Goal: Task Accomplishment & Management: Manage account settings

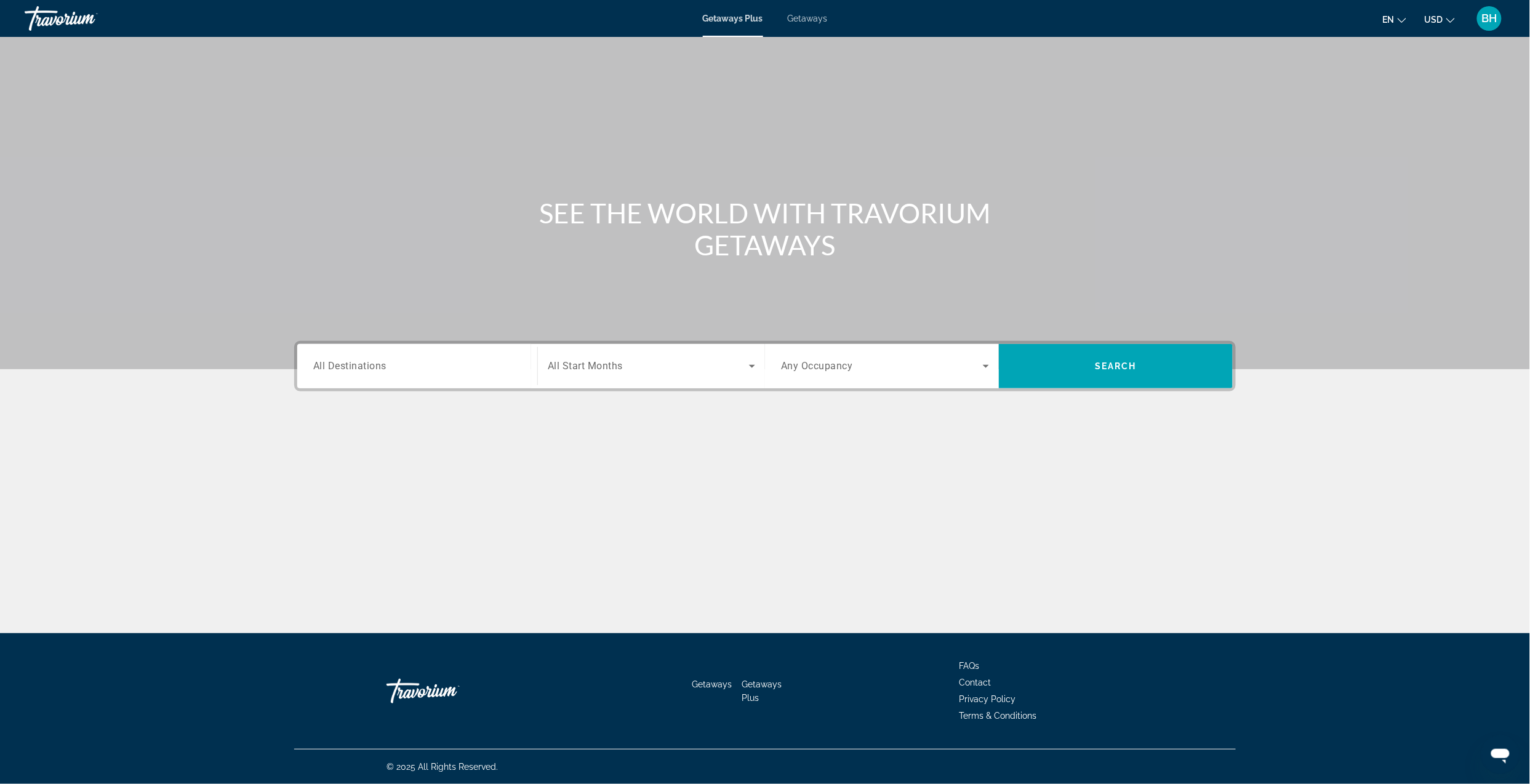
click at [43, 18] on div "Travorium" at bounding box center [86, 19] width 123 height 32
click at [454, 364] on input "Destination All Destinations" at bounding box center [417, 367] width 208 height 15
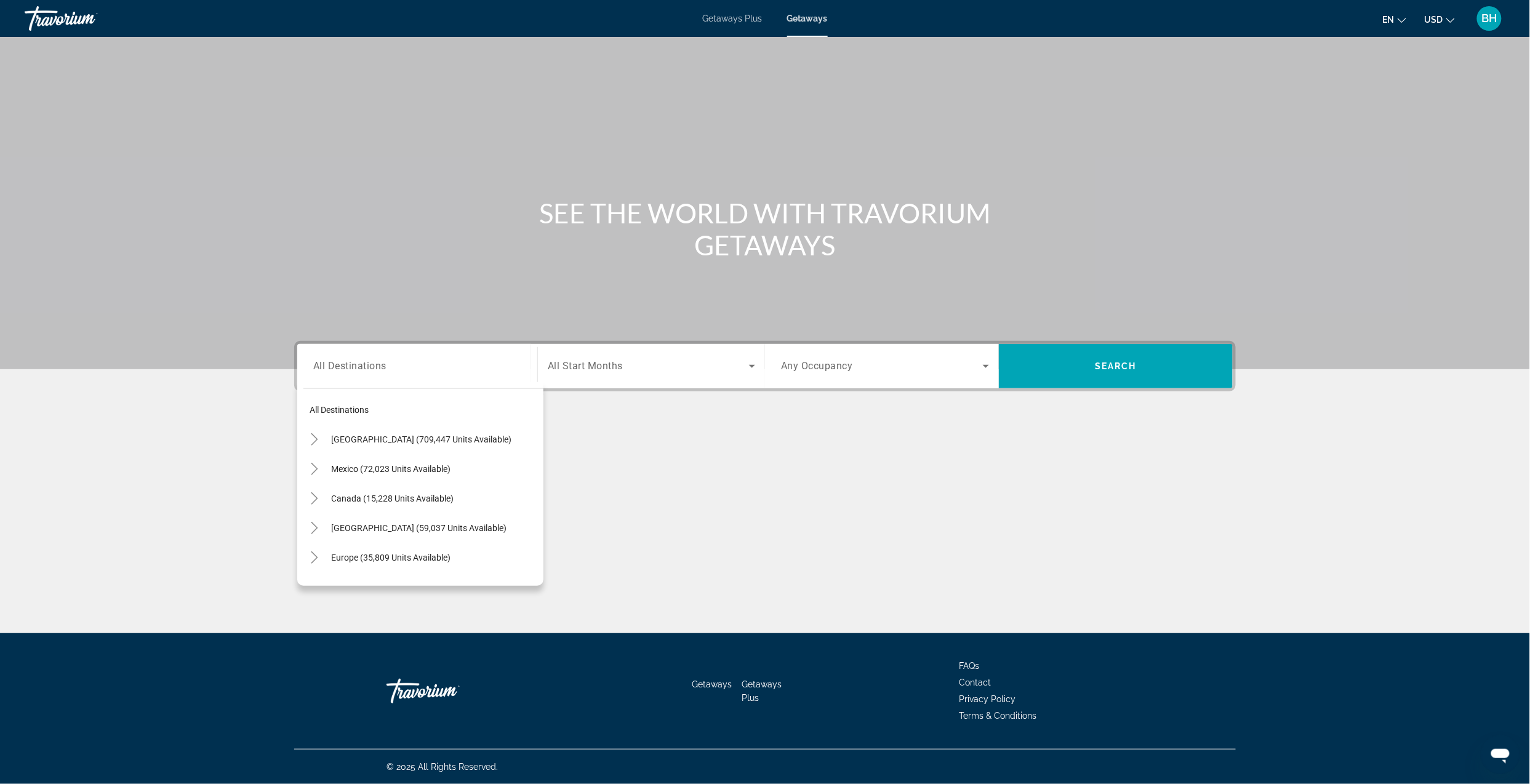
click at [733, 18] on span "Getaways Plus" at bounding box center [733, 18] width 60 height 10
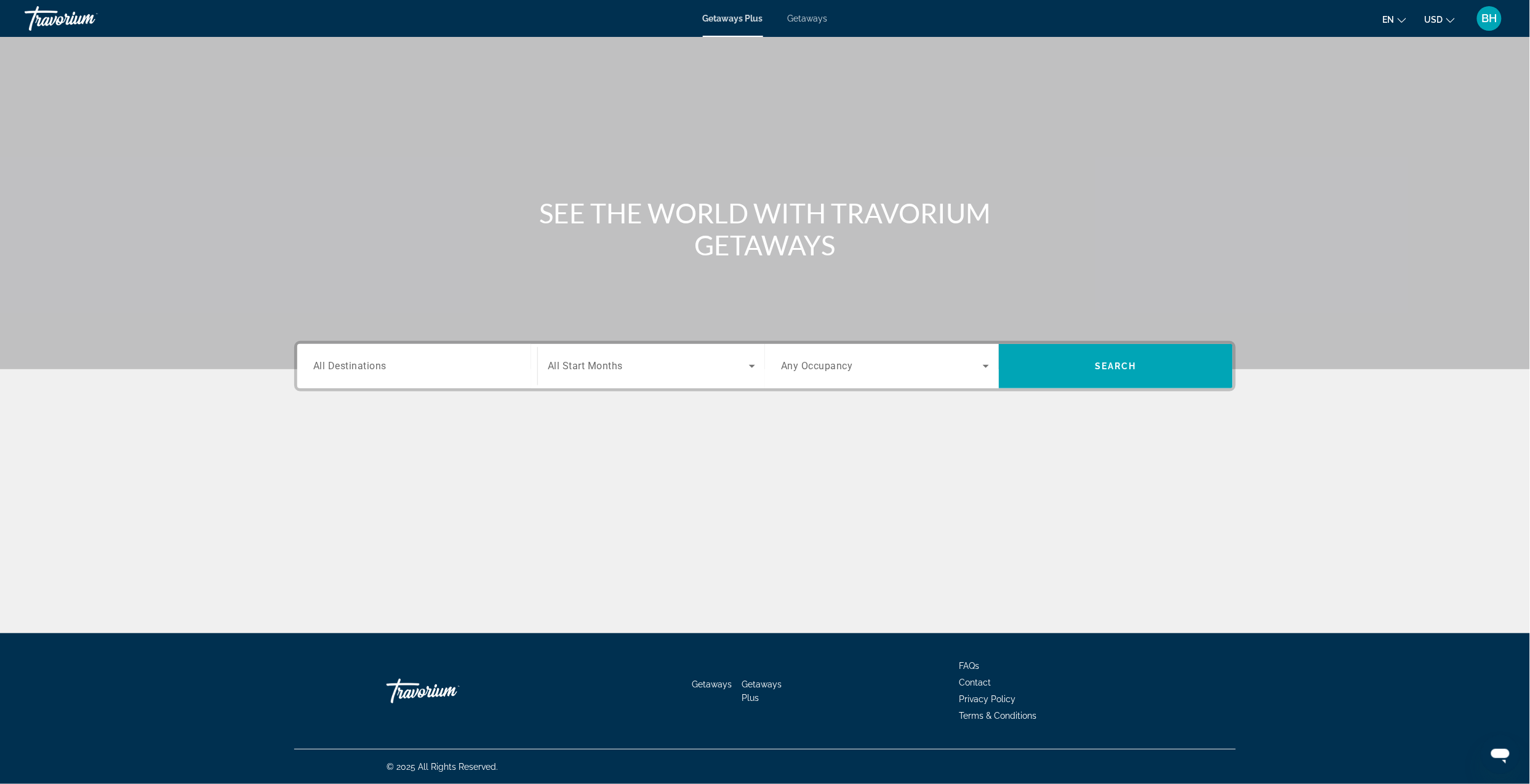
click at [1492, 21] on span "BH" at bounding box center [1490, 18] width 15 height 12
click at [1428, 114] on link "My Account" at bounding box center [1413, 119] width 61 height 16
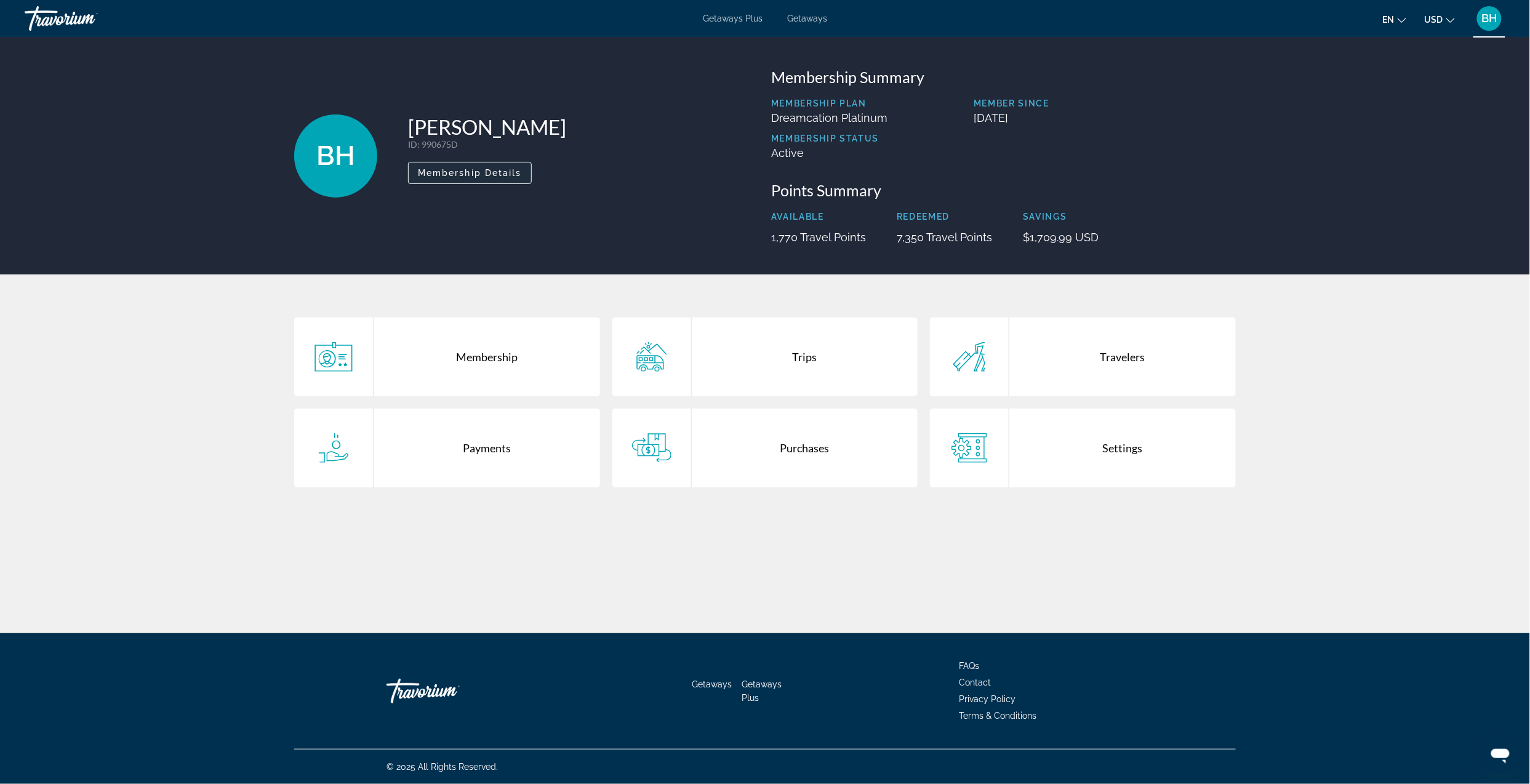
click at [453, 172] on span "Membership Details" at bounding box center [469, 173] width 104 height 10
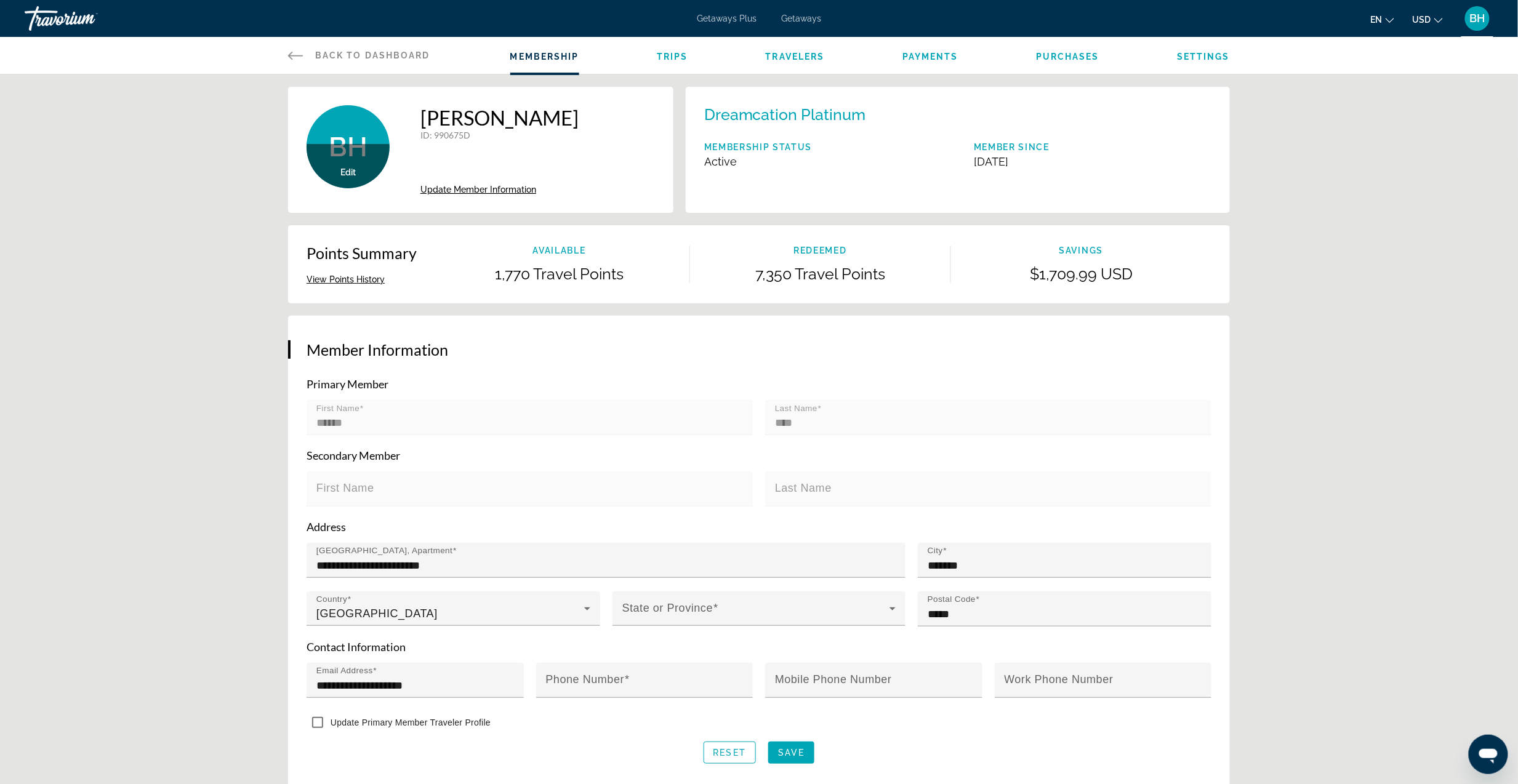
click at [327, 57] on span "Back to Dashboard" at bounding box center [372, 55] width 115 height 10
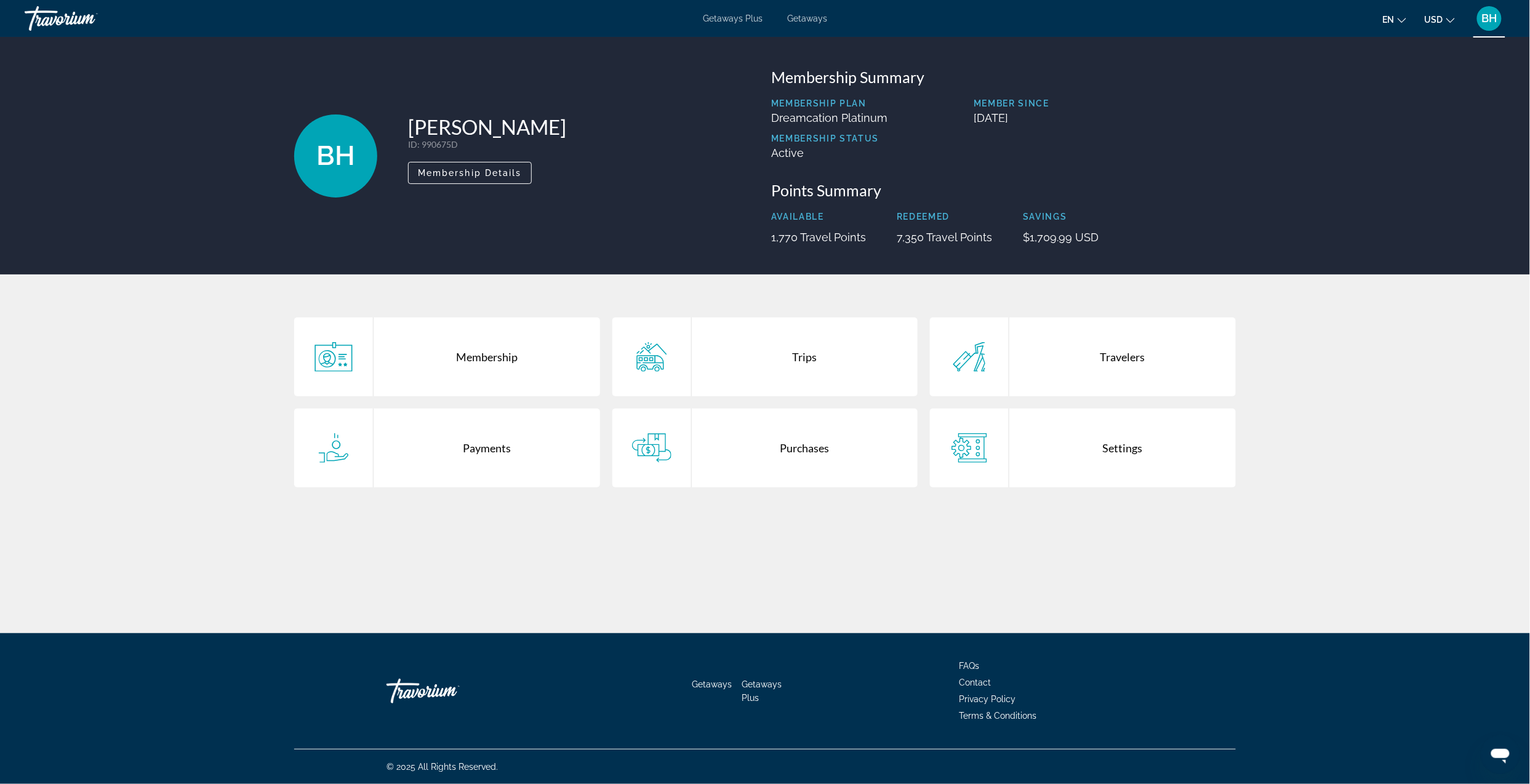
click at [331, 356] on icon "Main content" at bounding box center [334, 357] width 37 height 30
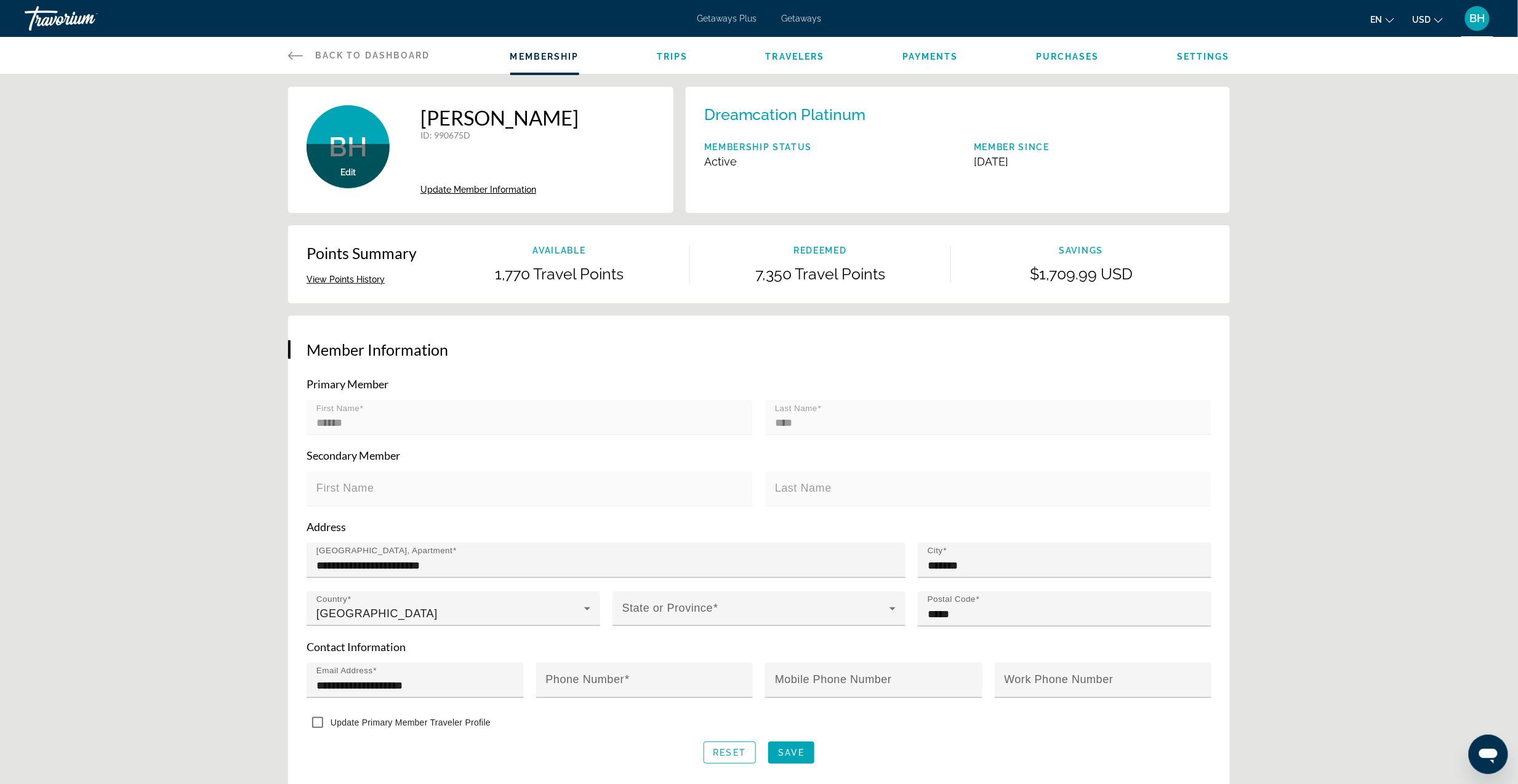
click at [352, 166] on div "Edit" at bounding box center [348, 165] width 83 height 44
click at [295, 60] on icon "Main content" at bounding box center [295, 55] width 15 height 15
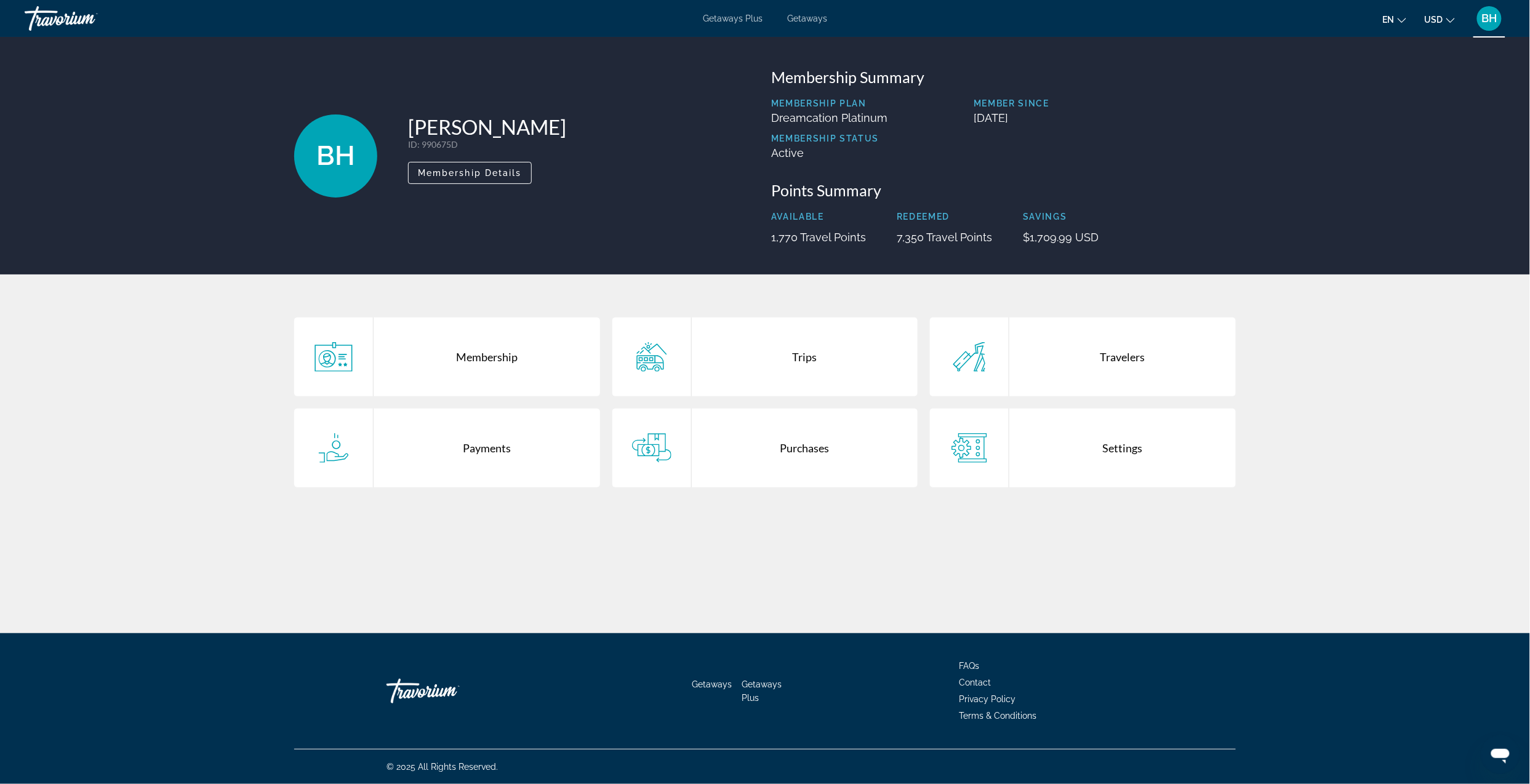
click at [335, 450] on icon "Main content" at bounding box center [334, 449] width 39 height 30
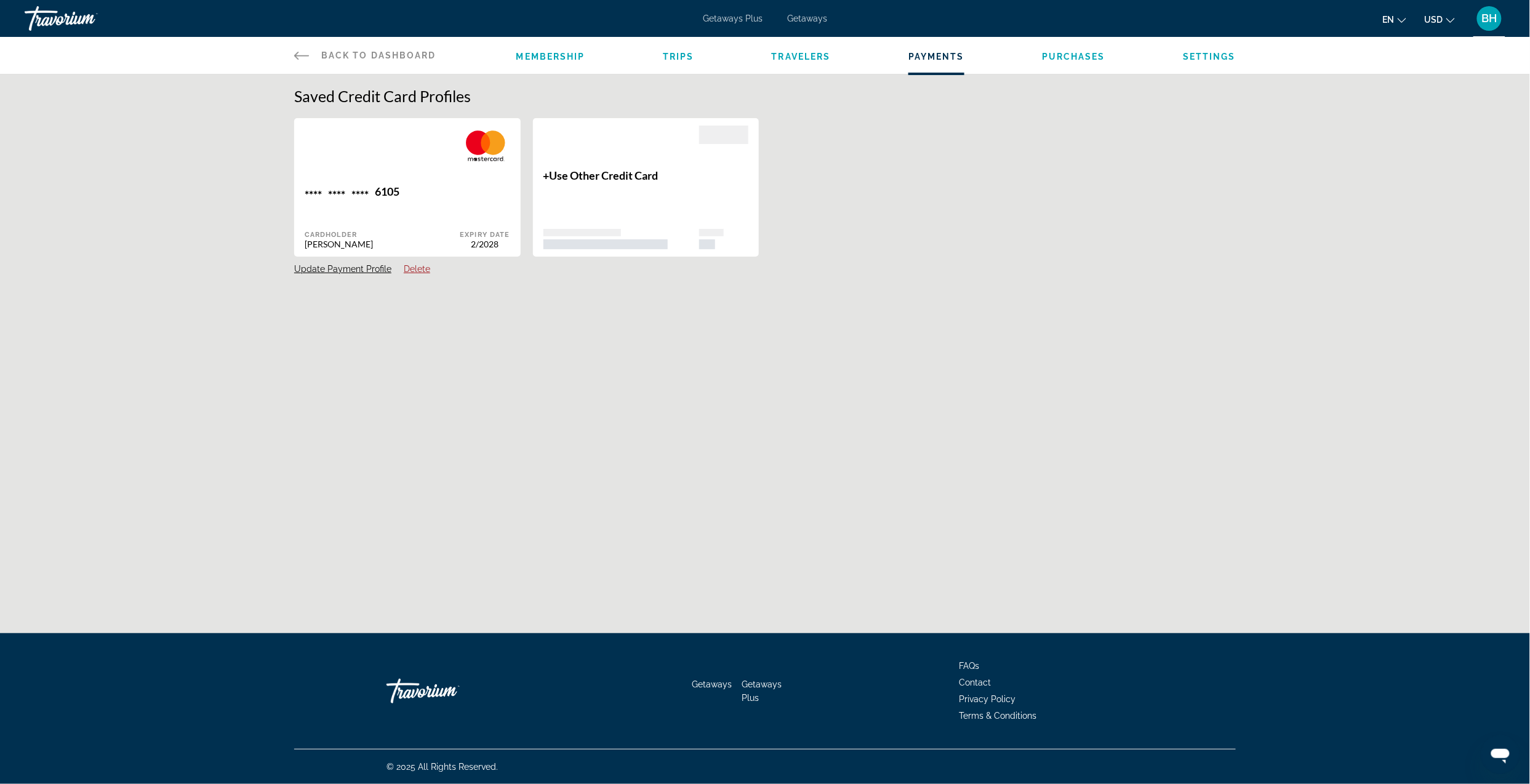
click at [298, 57] on icon "Main content" at bounding box center [302, 55] width 15 height 15
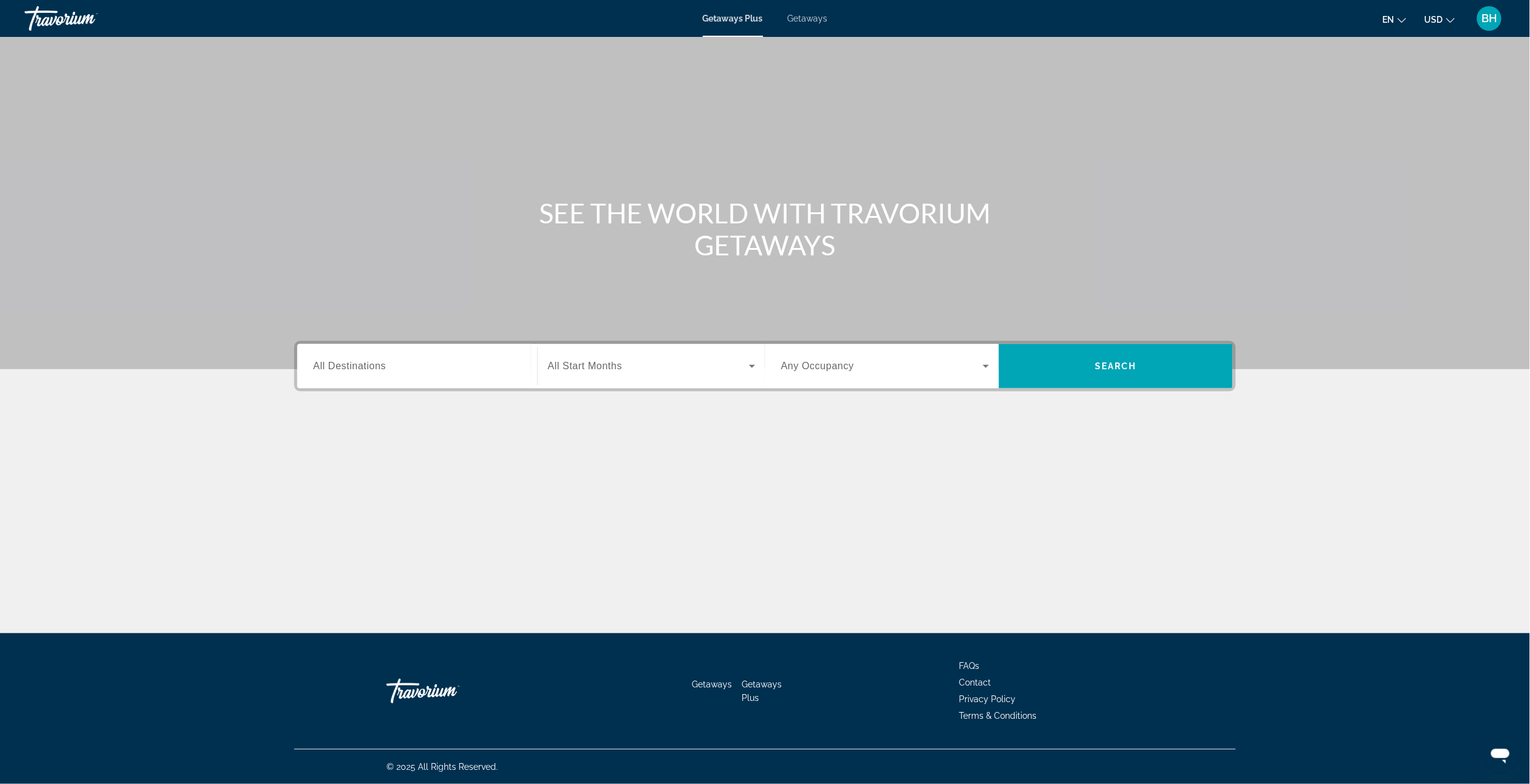
click at [805, 19] on span "Getaways" at bounding box center [808, 18] width 40 height 10
click at [432, 368] on input "Destination All Destinations" at bounding box center [417, 367] width 208 height 15
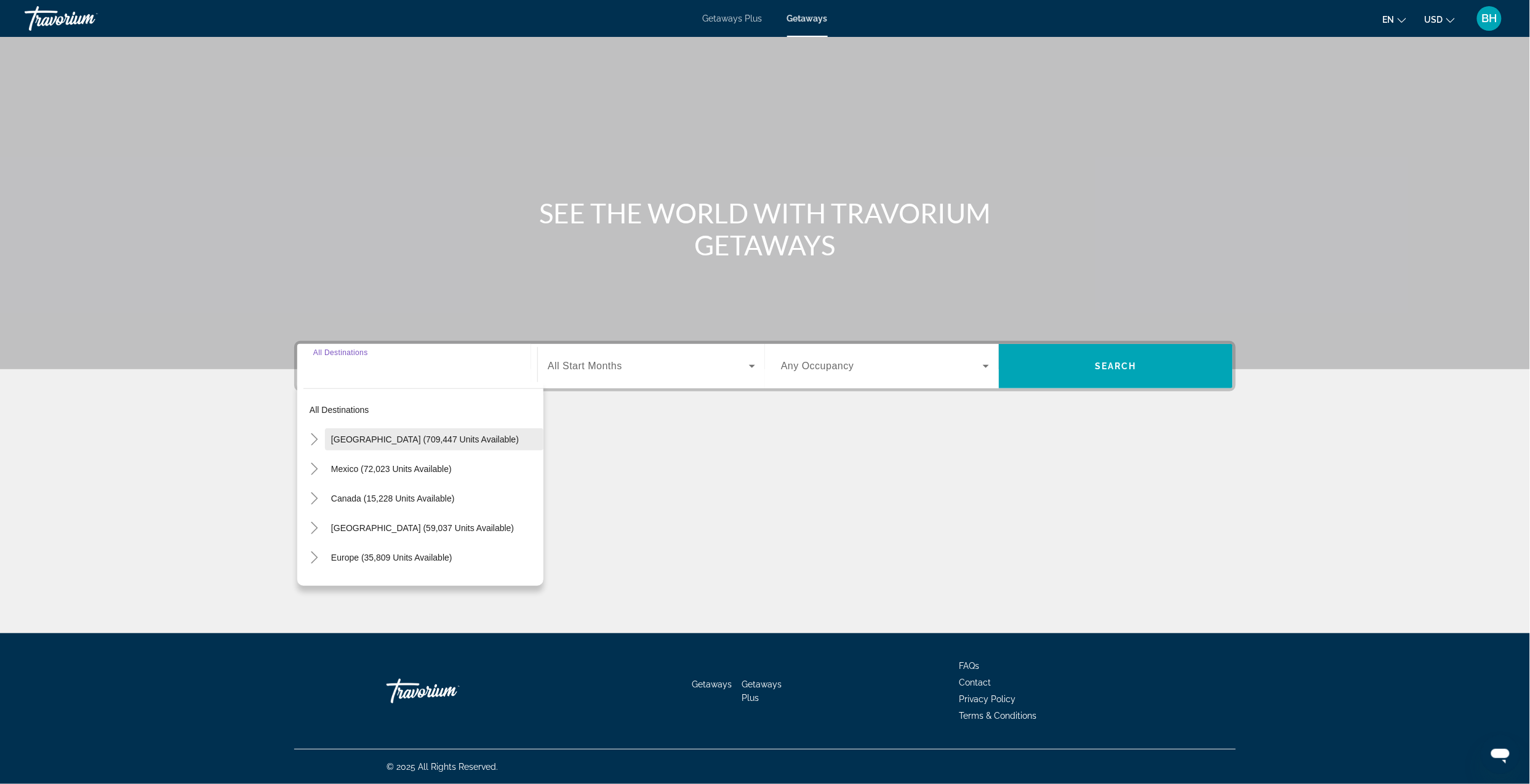
click at [348, 437] on span "United States (709,447 units available)" at bounding box center [424, 439] width 188 height 10
type input "**********"
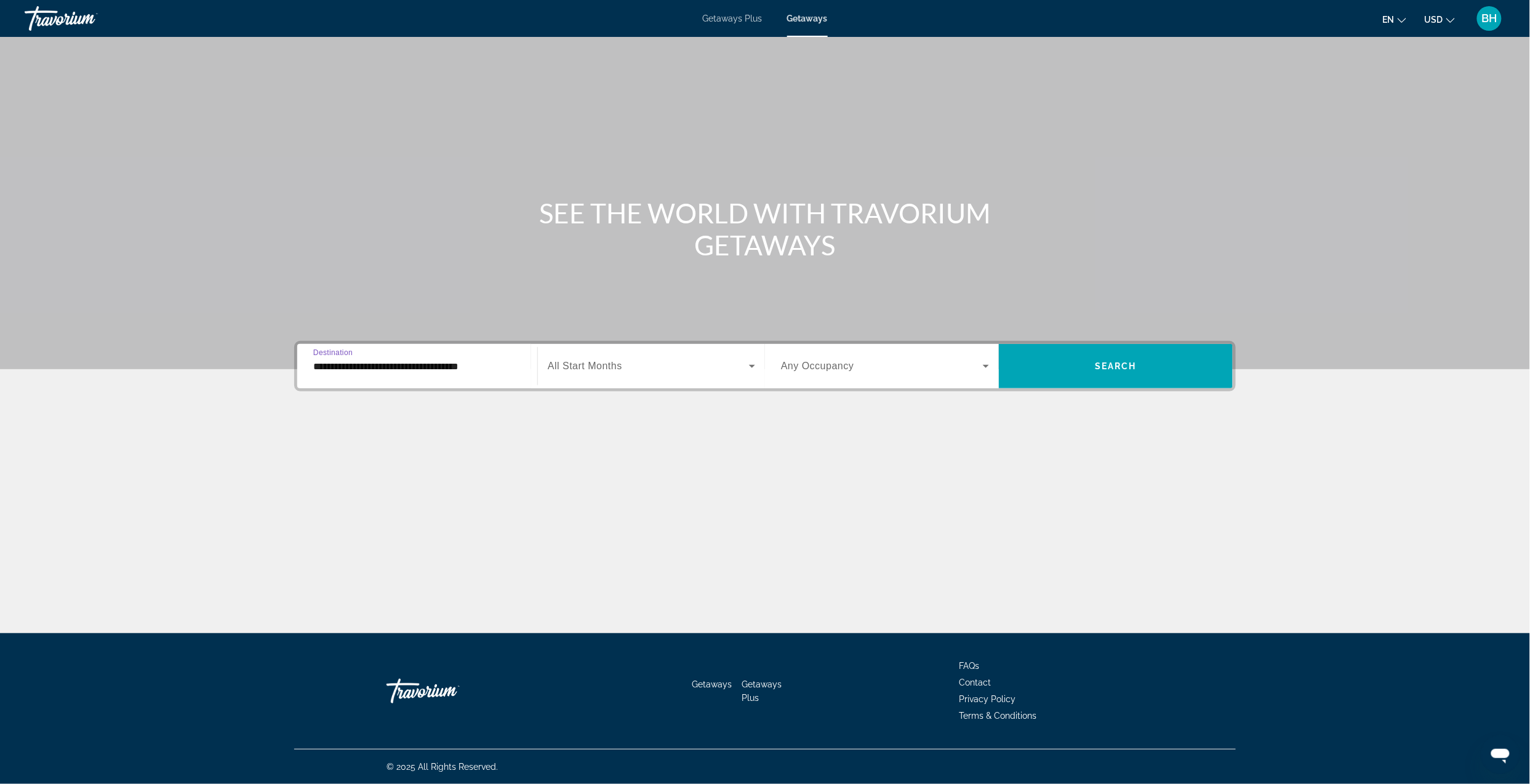
click at [669, 365] on span "Search widget" at bounding box center [648, 366] width 201 height 15
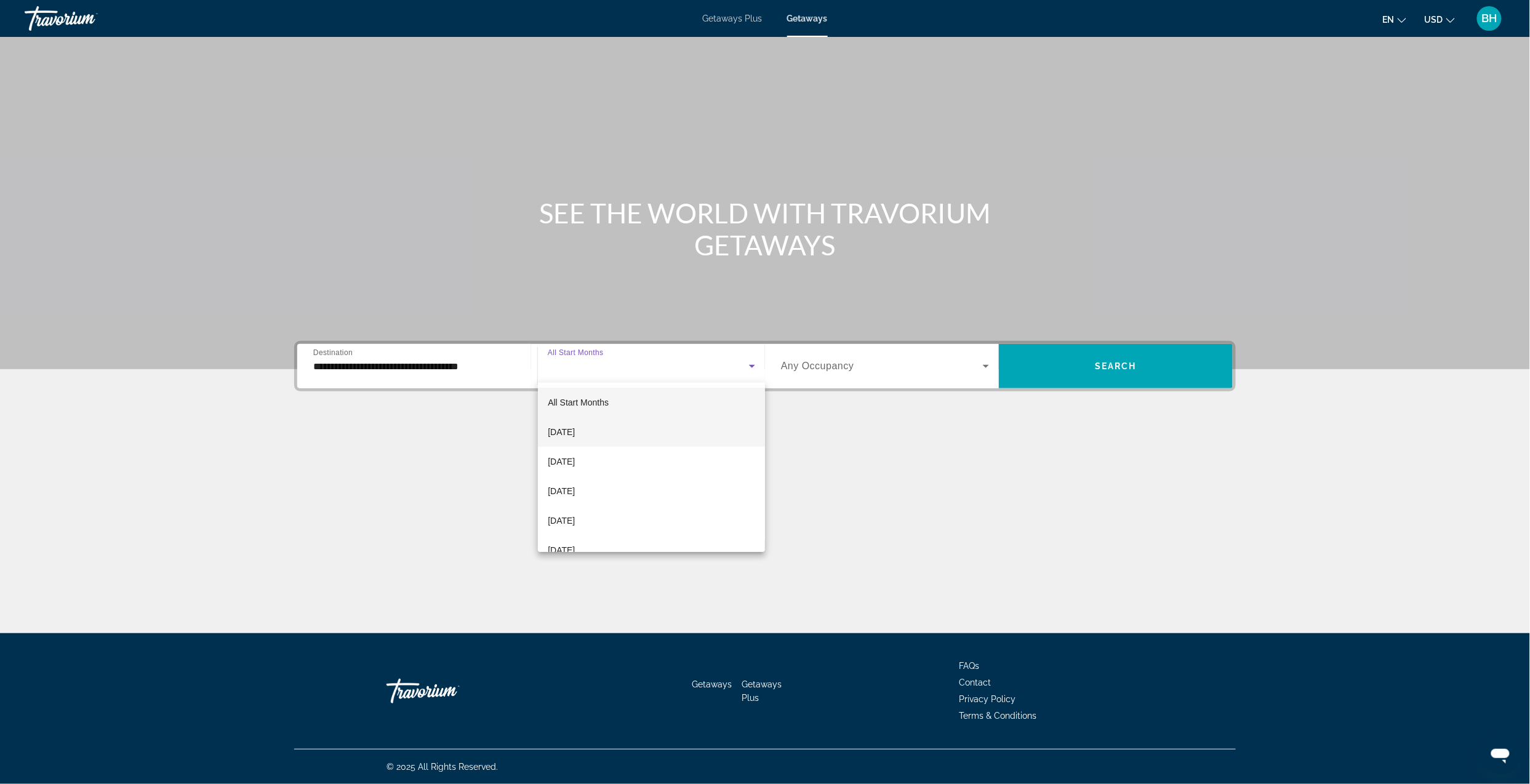
click at [575, 434] on span "September 2025" at bounding box center [561, 432] width 27 height 15
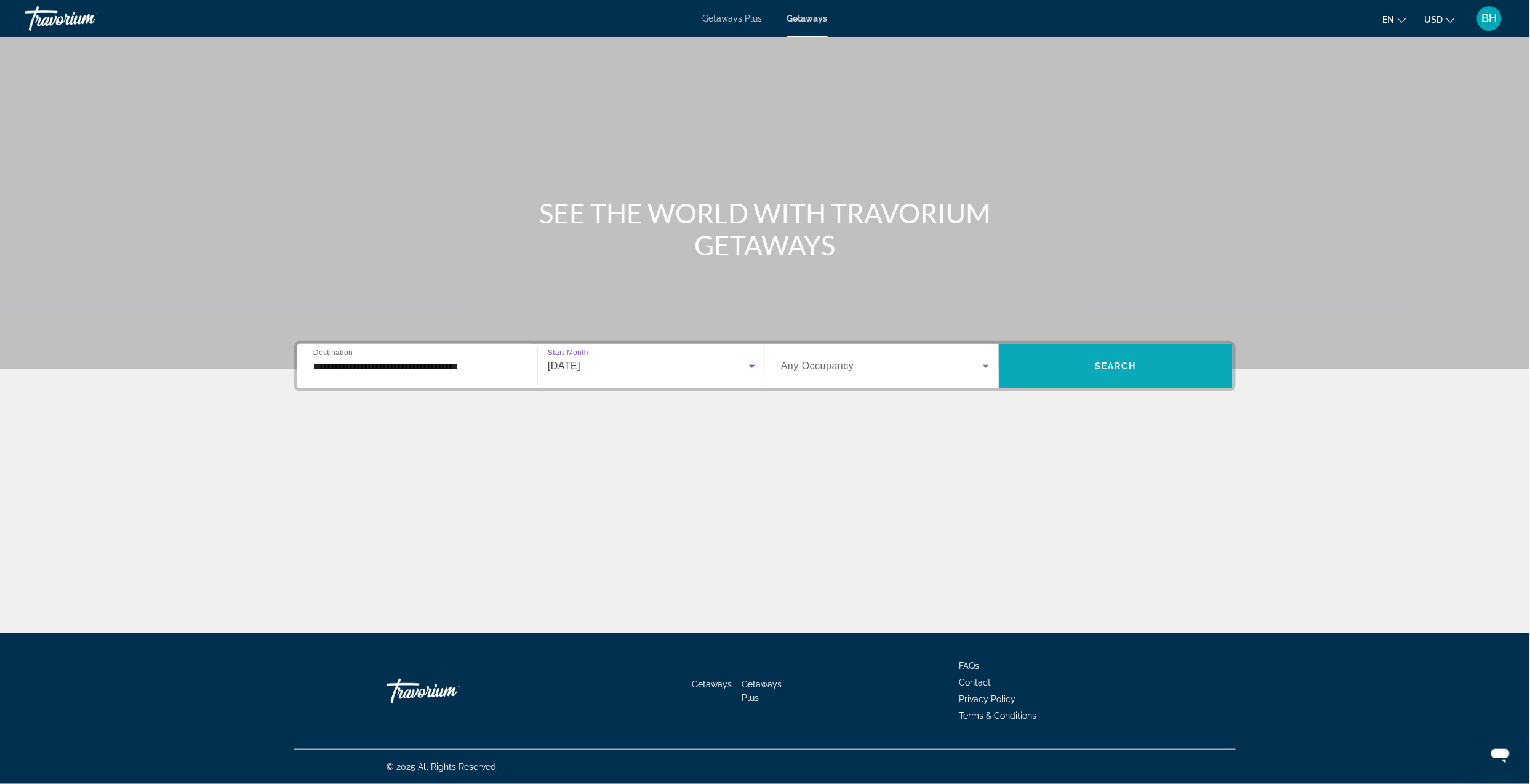
click at [1043, 373] on span "Search widget" at bounding box center [1116, 366] width 234 height 30
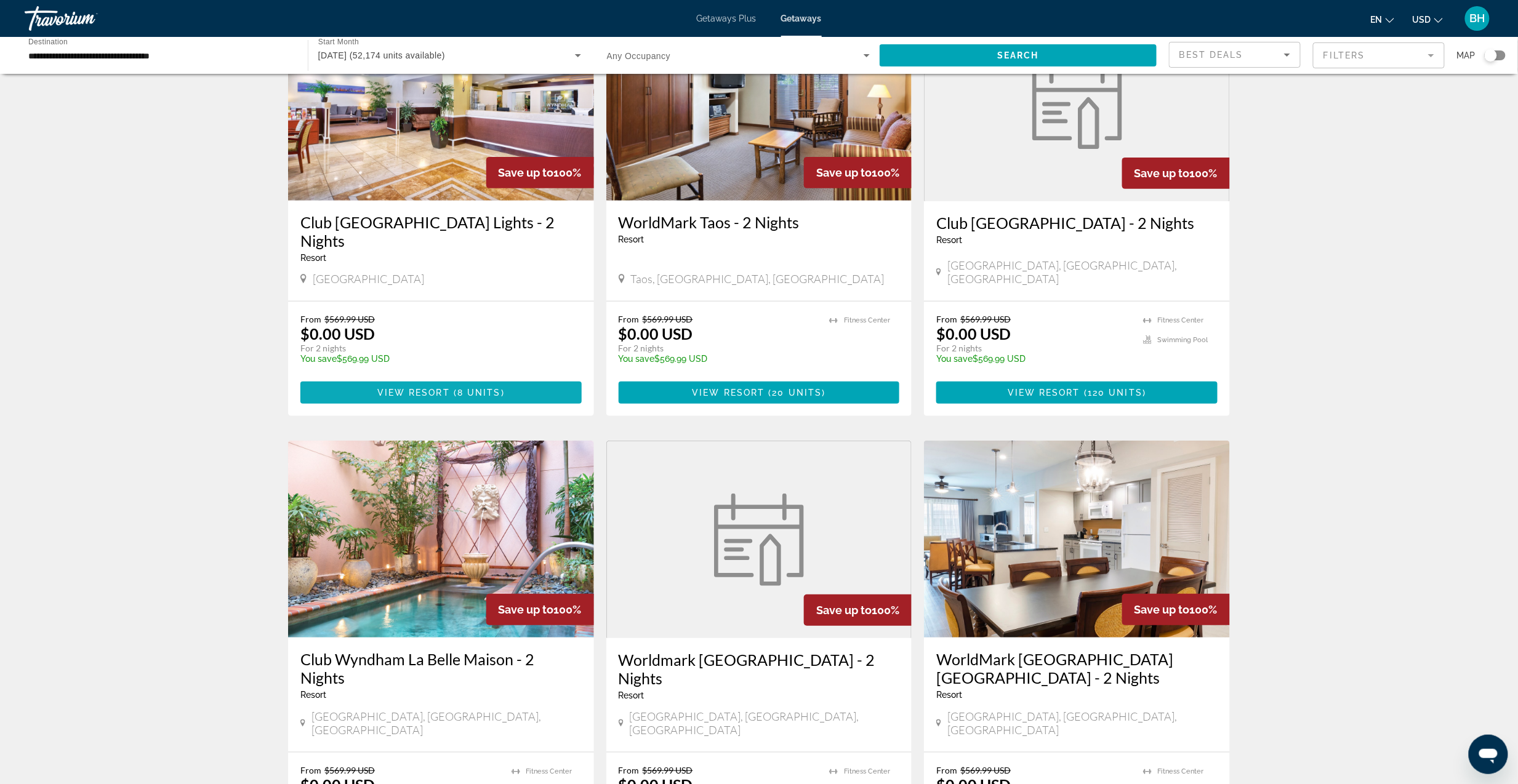
scroll to position [164, 0]
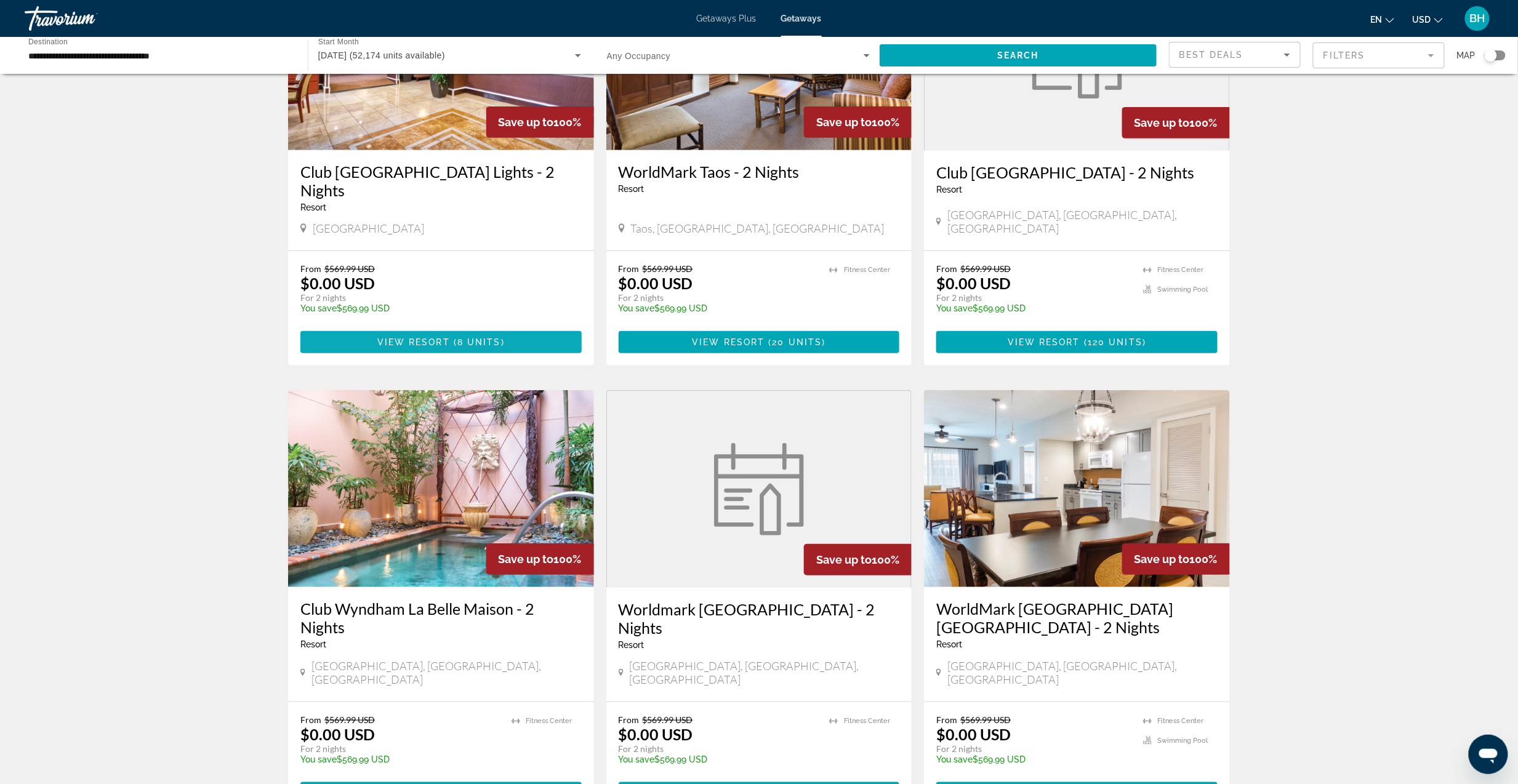
click at [471, 337] on span "8 units" at bounding box center [479, 342] width 44 height 10
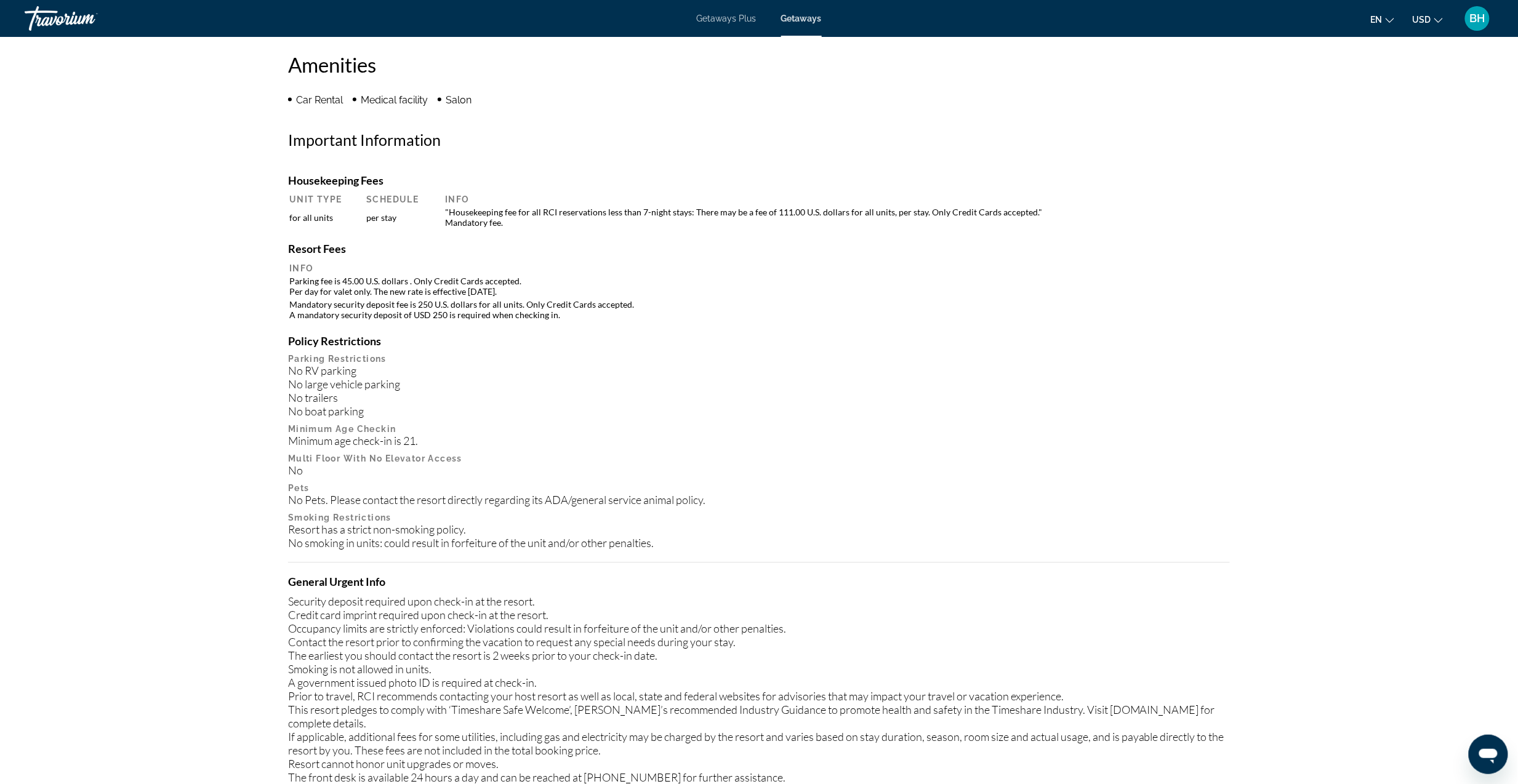
scroll to position [943, 0]
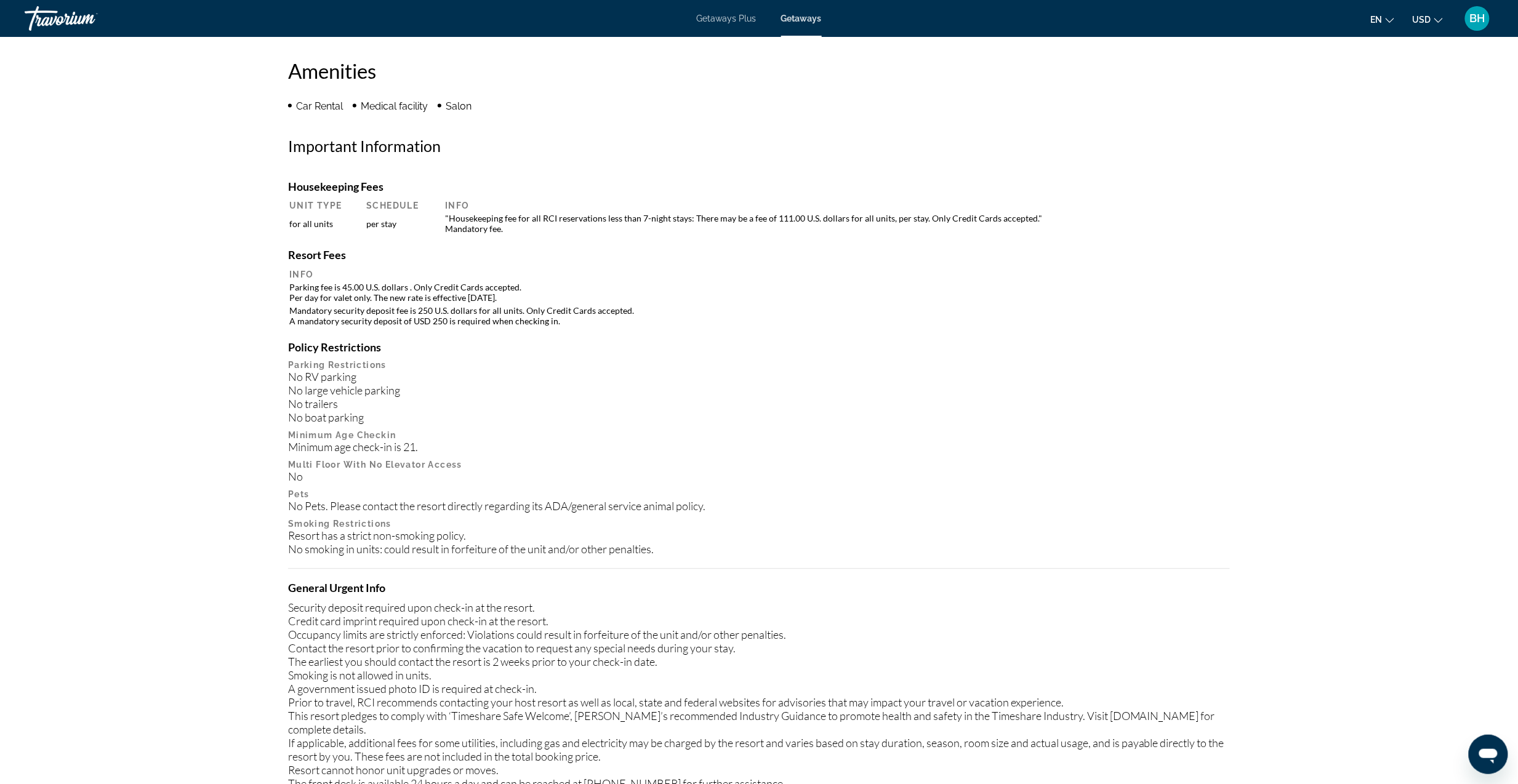
click at [1478, 23] on span "BH" at bounding box center [1478, 18] width 15 height 12
click at [1410, 118] on link "My Account" at bounding box center [1401, 119] width 61 height 16
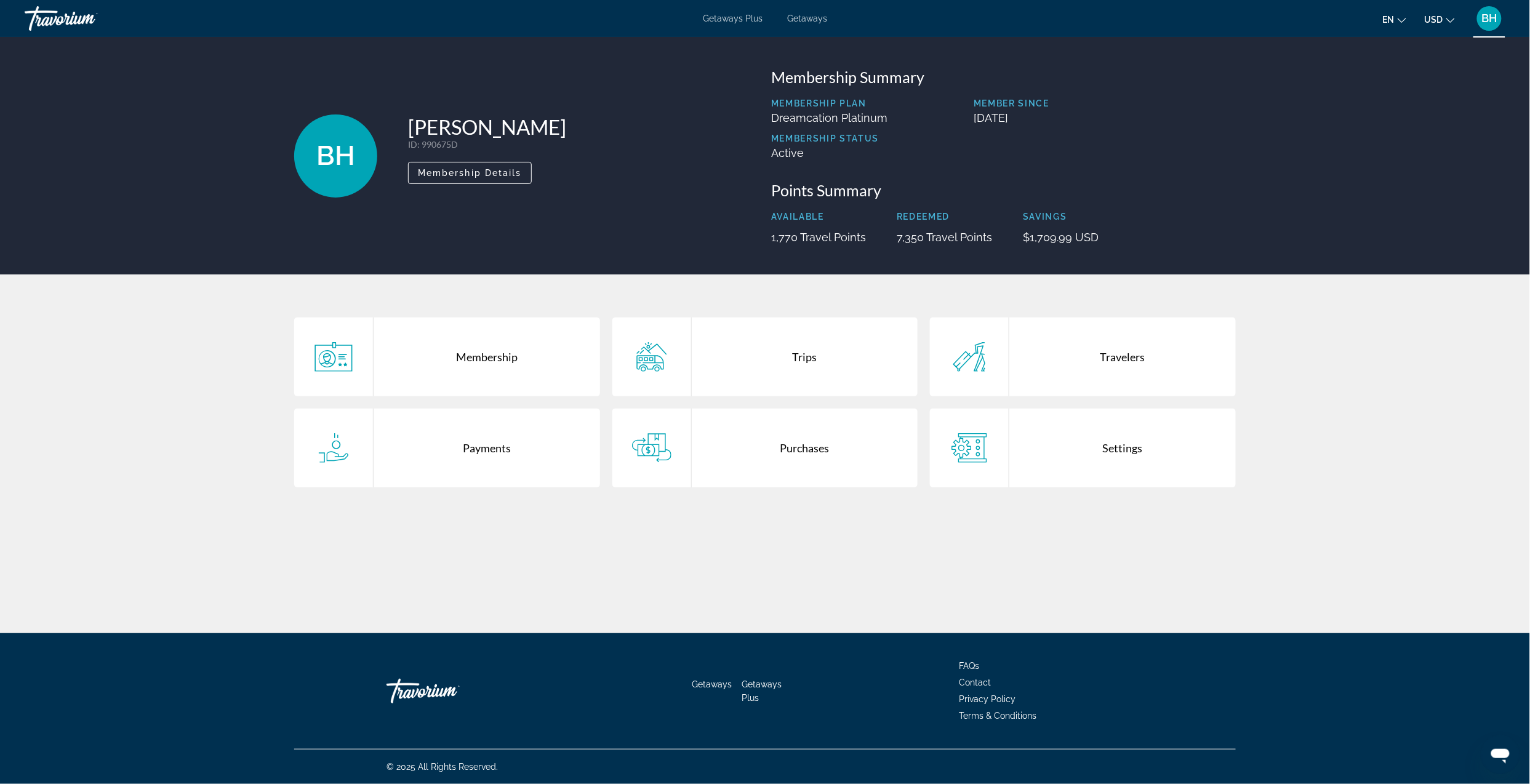
click at [462, 363] on div "Membership" at bounding box center [487, 357] width 226 height 78
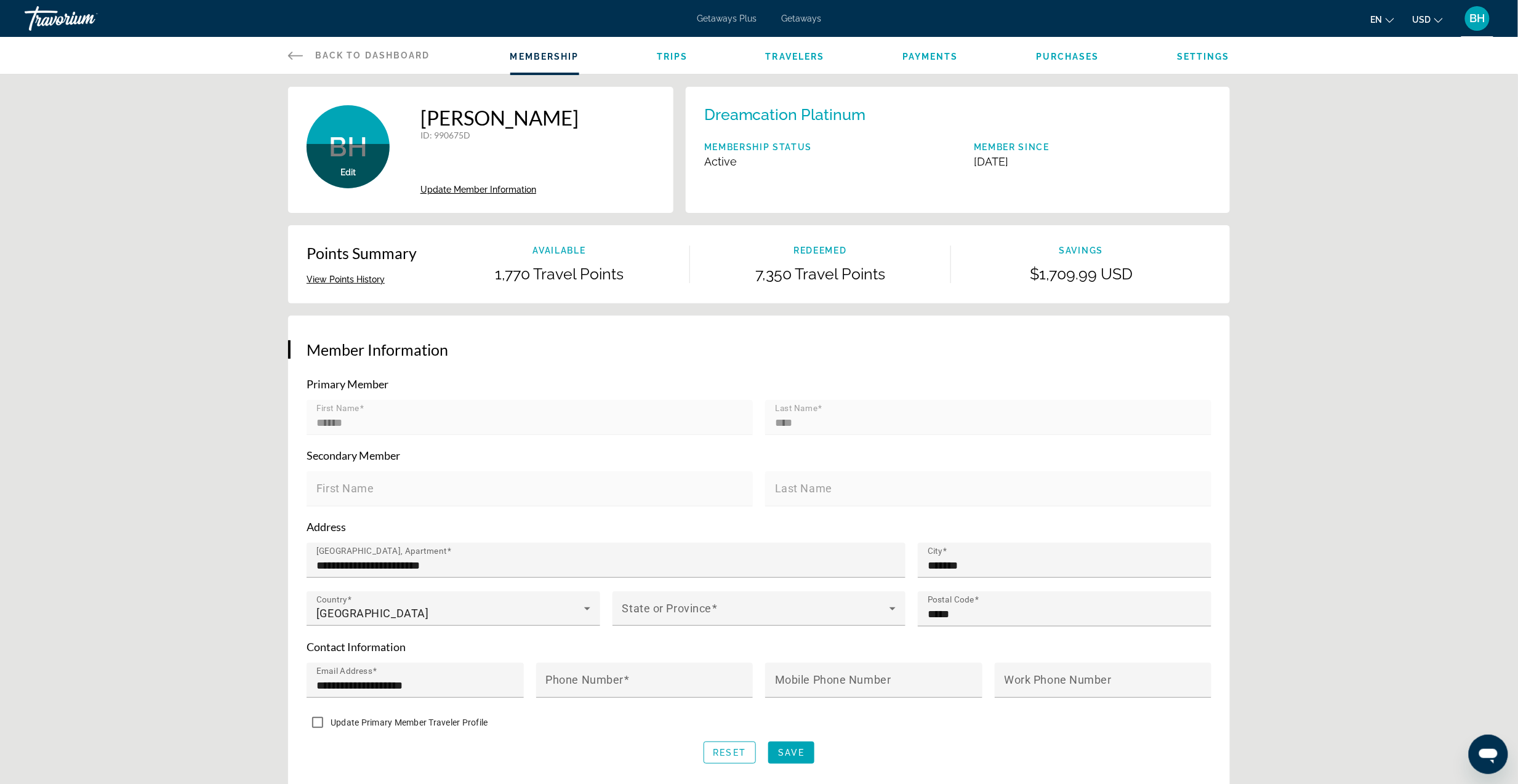
click at [922, 57] on span "Payments" at bounding box center [930, 56] width 56 height 10
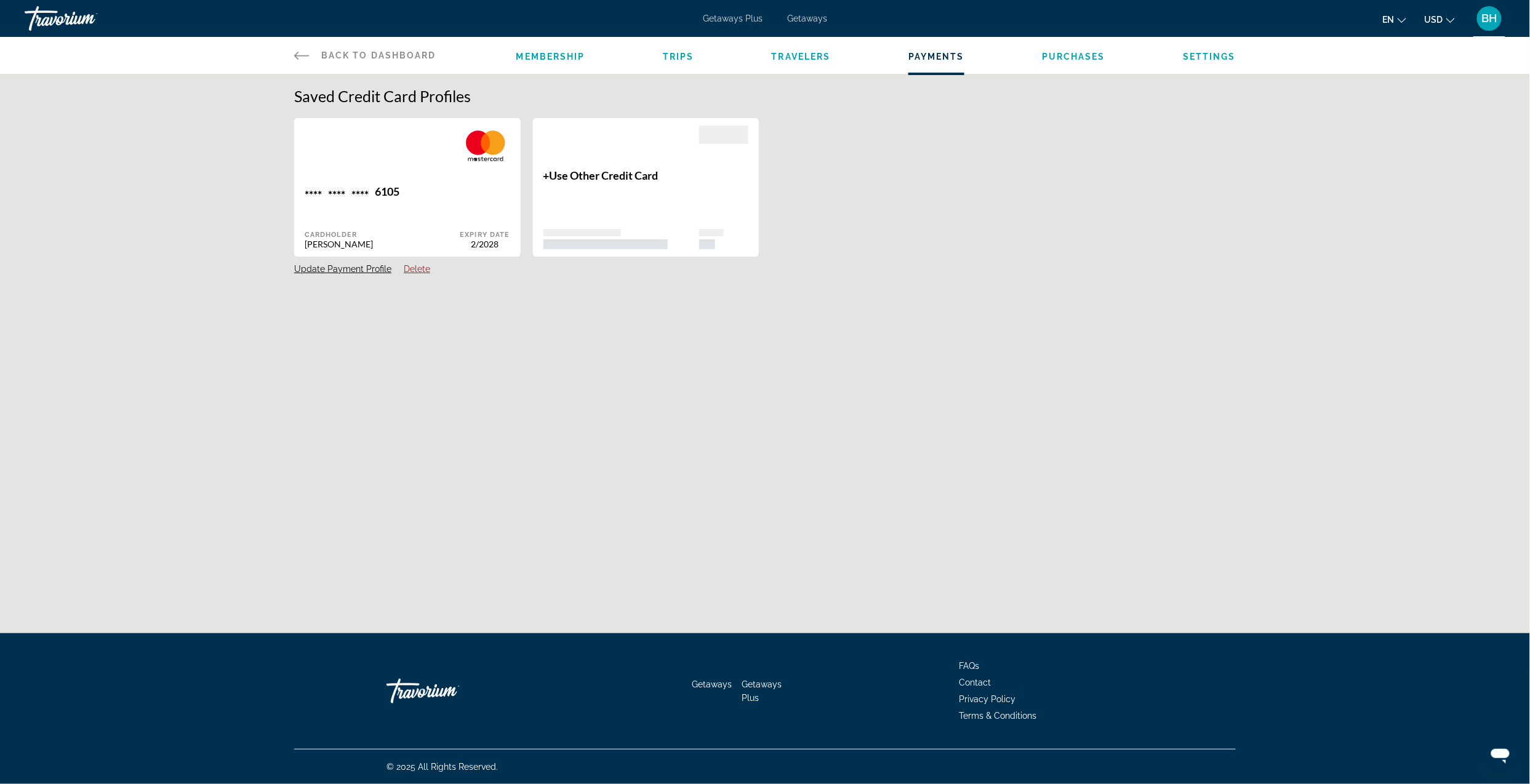
click at [415, 269] on button "Delete" at bounding box center [417, 269] width 26 height 11
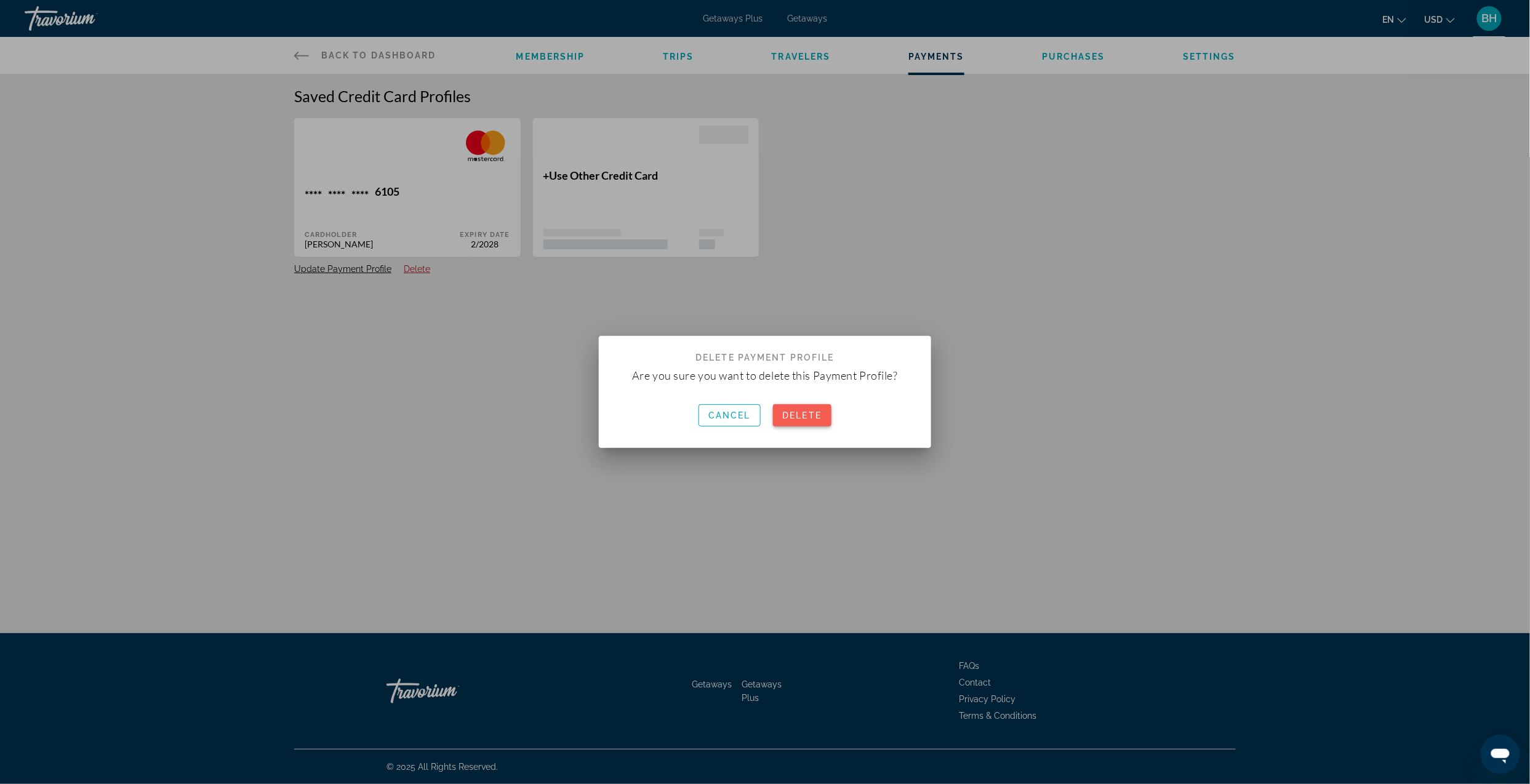
click at [801, 419] on span "Delete" at bounding box center [803, 415] width 39 height 10
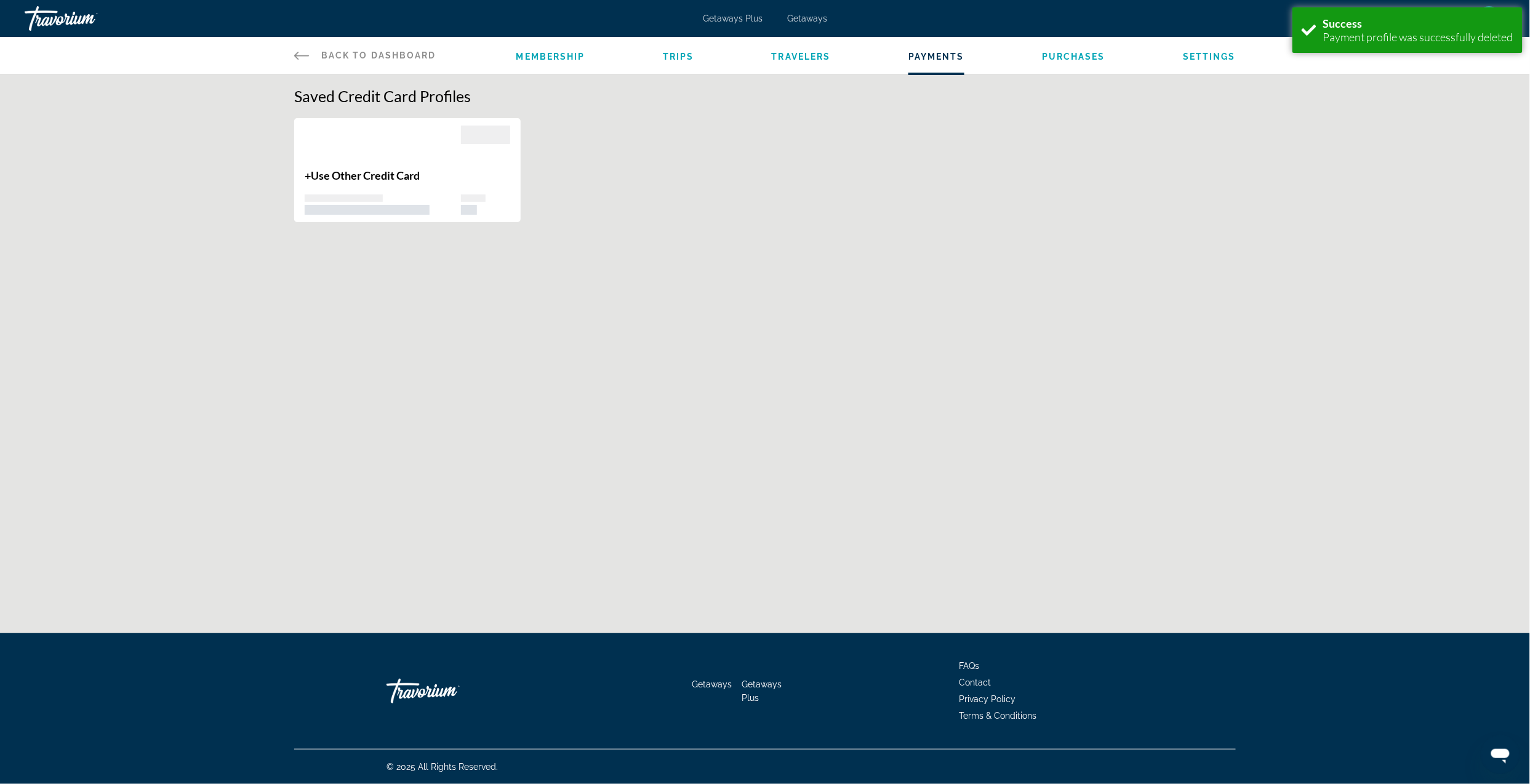
click at [436, 178] on p "+ Use Other Credit Card" at bounding box center [382, 175] width 156 height 13
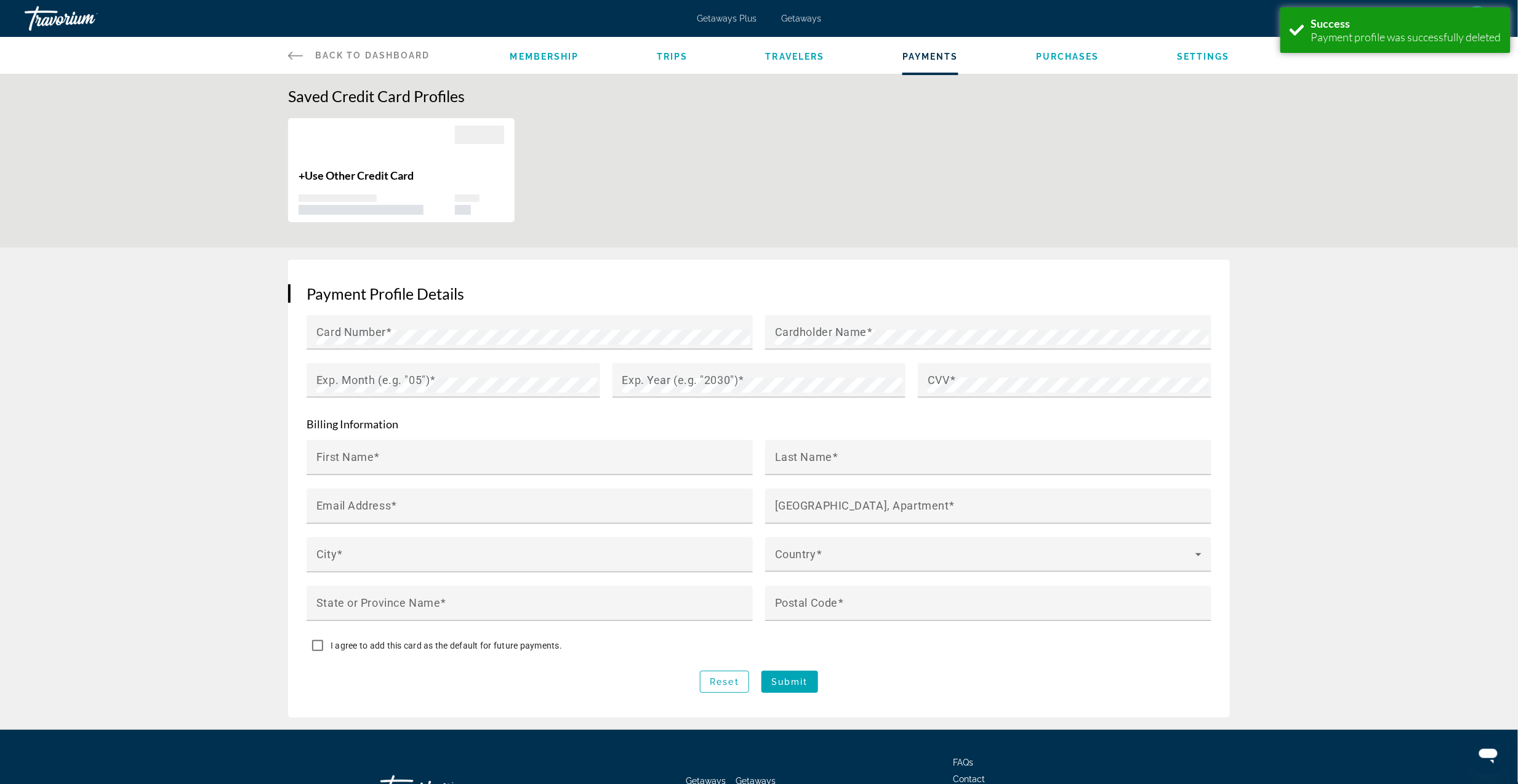
click at [1303, 180] on div "You do not have access to this functionality. Saved Credit Card Profiles + Use …" at bounding box center [759, 161] width 1518 height 173
click at [851, 168] on div "+ Use Other Credit Card" at bounding box center [759, 177] width 954 height 118
click at [290, 59] on icon "Main content" at bounding box center [295, 55] width 15 height 15
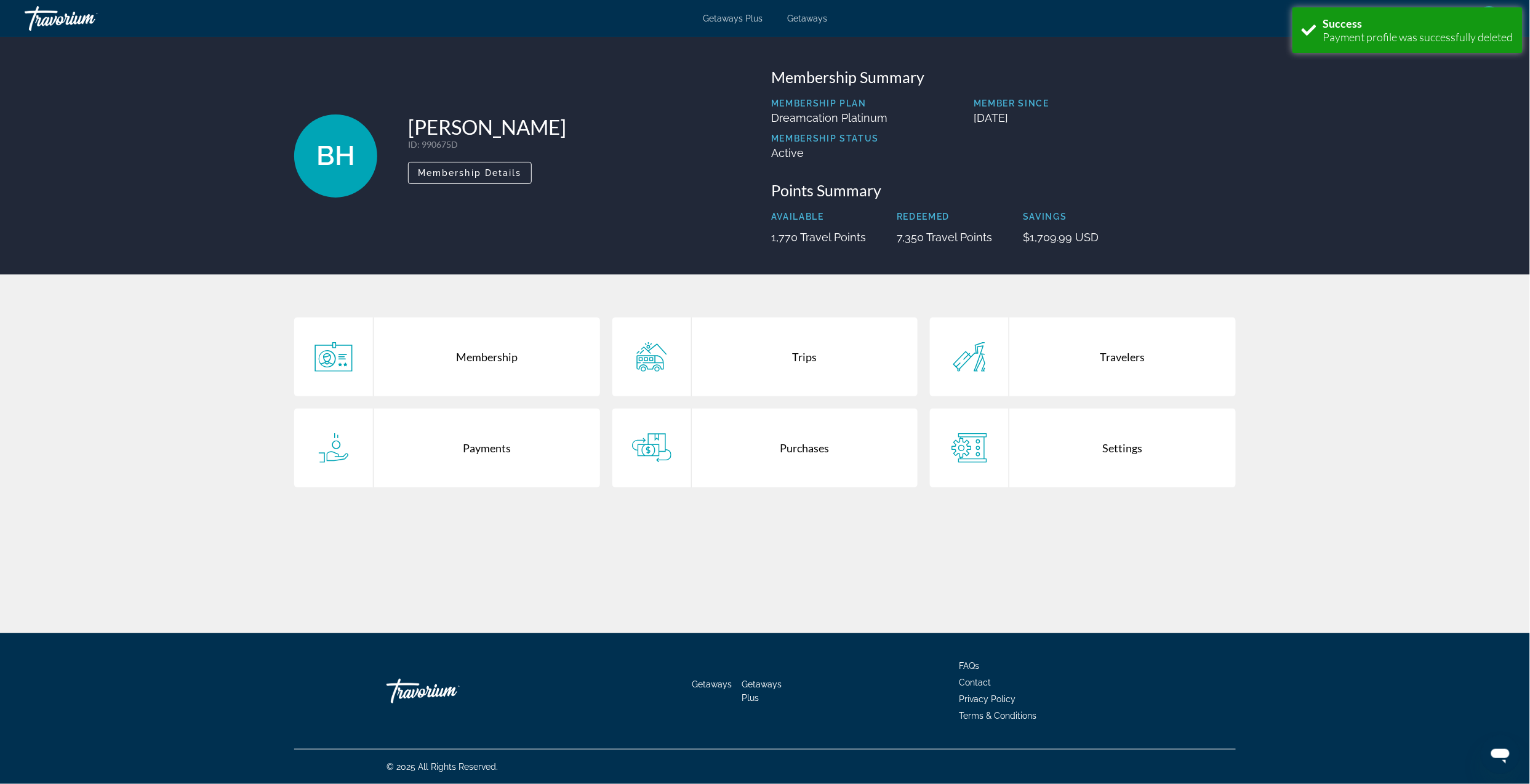
click at [1369, 99] on div "BH Bohdan Hyra ID : 990675D Secondary Member Membership Details Membership Summ…" at bounding box center [765, 156] width 1530 height 237
click at [1344, 45] on div "Success Payment profile was successfully deleted" at bounding box center [1408, 30] width 230 height 46
click at [1342, 120] on div "BH Bohdan Hyra ID : 990675D Secondary Member Membership Details Membership Summ…" at bounding box center [765, 156] width 1530 height 237
